Goal: Information Seeking & Learning: Learn about a topic

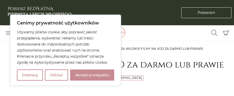
click at [104, 74] on button "Akceptuj wszystko" at bounding box center [92, 74] width 44 height 11
checkbox input "true"
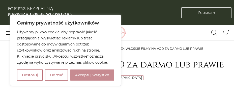
checkbox input "true"
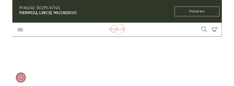
scroll to position [2547, 0]
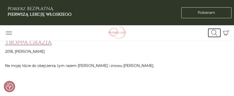
click at [213, 33] on icon "Przełącz formularz wyszukiwania" at bounding box center [215, 33] width 6 height 6
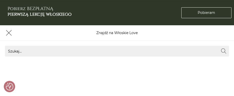
click at [128, 31] on p "Znajdź na Włoskie Love" at bounding box center [116, 32] width 41 height 5
click at [125, 31] on p "Znajdź na Włoskie Love" at bounding box center [116, 32] width 41 height 5
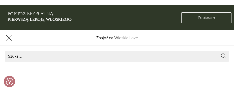
scroll to position [2674, 0]
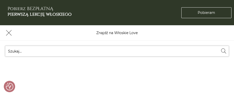
click at [97, 53] on input "Szukaj..." at bounding box center [117, 51] width 224 height 11
type input "de sica"
click at [218, 46] on button "Wyszukaj" at bounding box center [223, 51] width 11 height 10
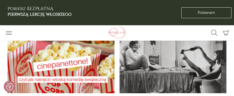
scroll to position [271, 0]
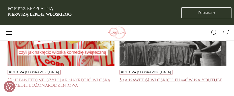
click at [163, 81] on h4 "5 (a nawet 6) włoskich filmów na youtube" at bounding box center [173, 82] width 107 height 10
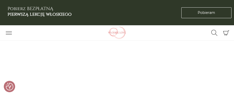
scroll to position [1165, 0]
click at [9, 32] on icon "Przełącz nawigację" at bounding box center [9, 33] width 6 height 6
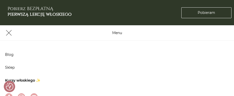
scroll to position [1219, 0]
click at [8, 67] on link "Sklep" at bounding box center [10, 67] width 10 height 5
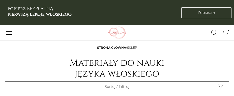
scroll to position [108, 0]
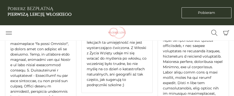
scroll to position [1355, 0]
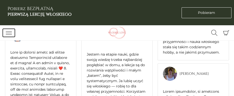
click at [8, 32] on icon "Przełącz nawigację" at bounding box center [9, 33] width 6 height 6
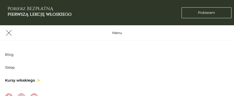
scroll to position [1544, 0]
